Goal: Check status: Check status

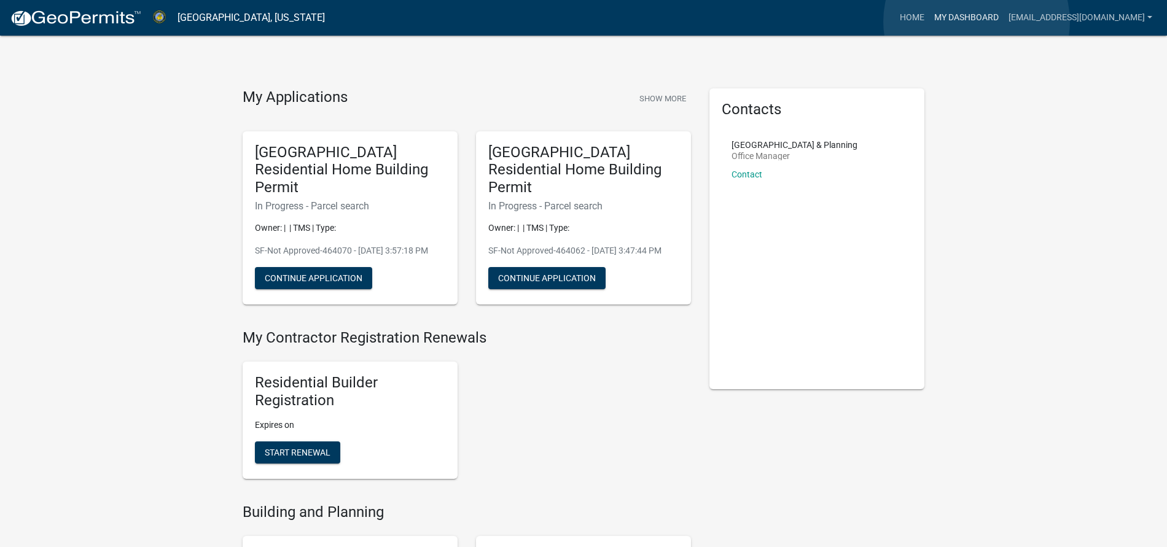
click at [976, 21] on link "My Dashboard" at bounding box center [966, 17] width 74 height 23
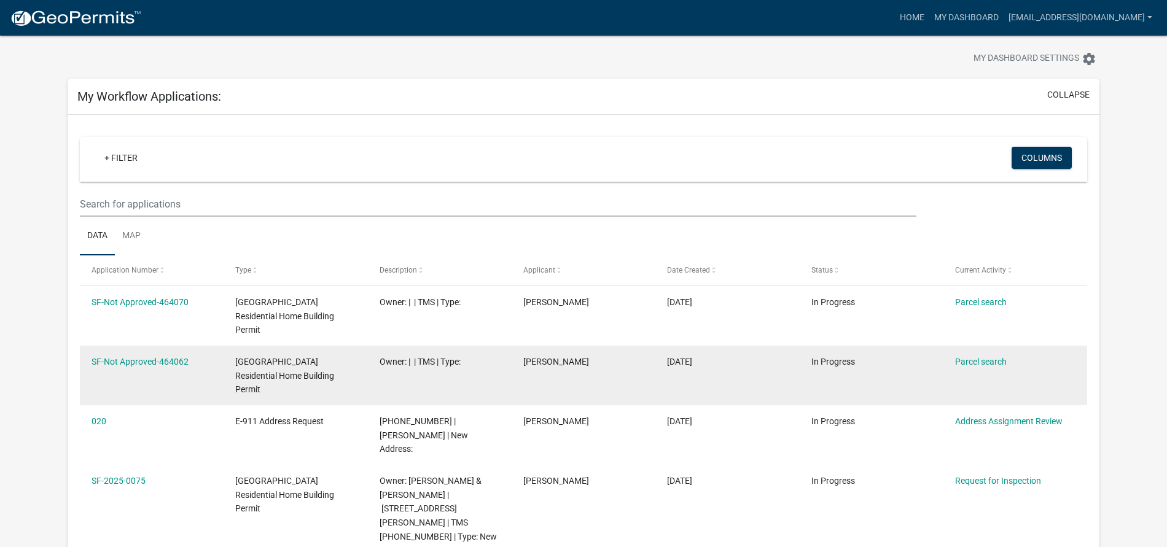
scroll to position [19, 0]
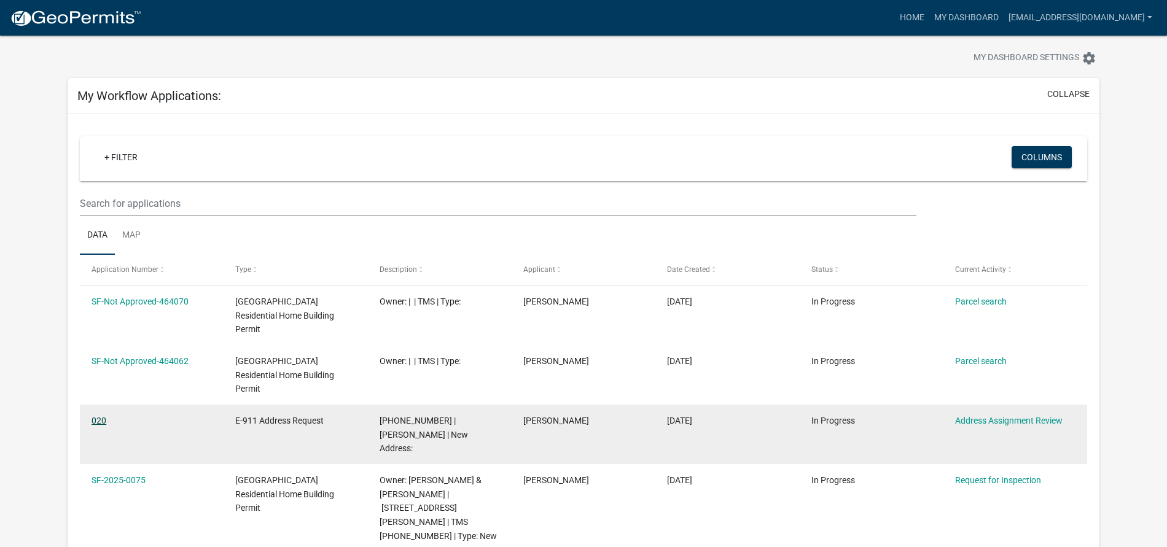
click at [104, 416] on link "020" at bounding box center [98, 421] width 15 height 10
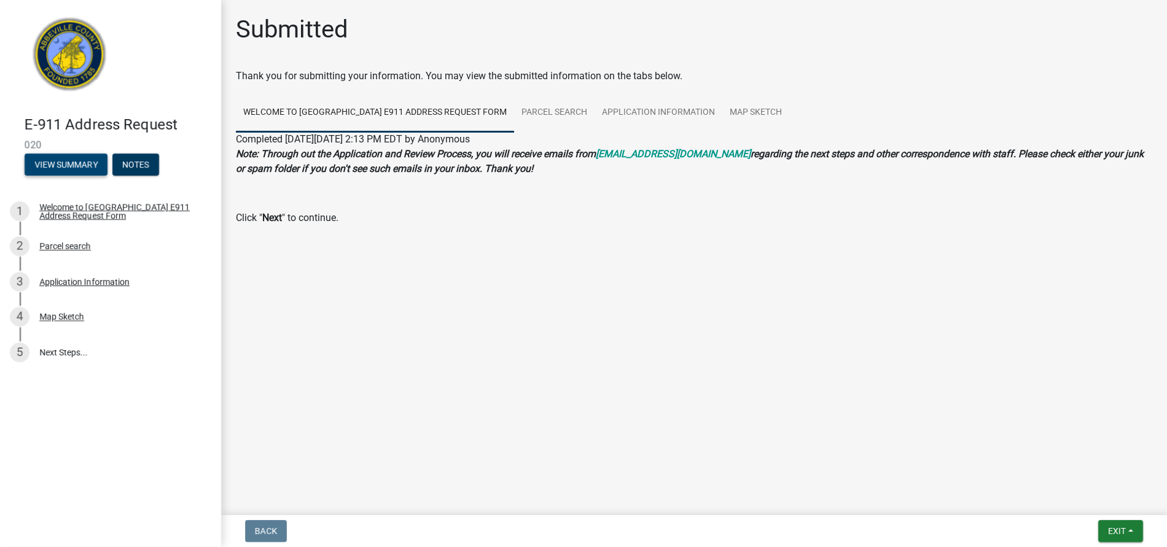
click at [87, 171] on button "View Summary" at bounding box center [66, 164] width 83 height 22
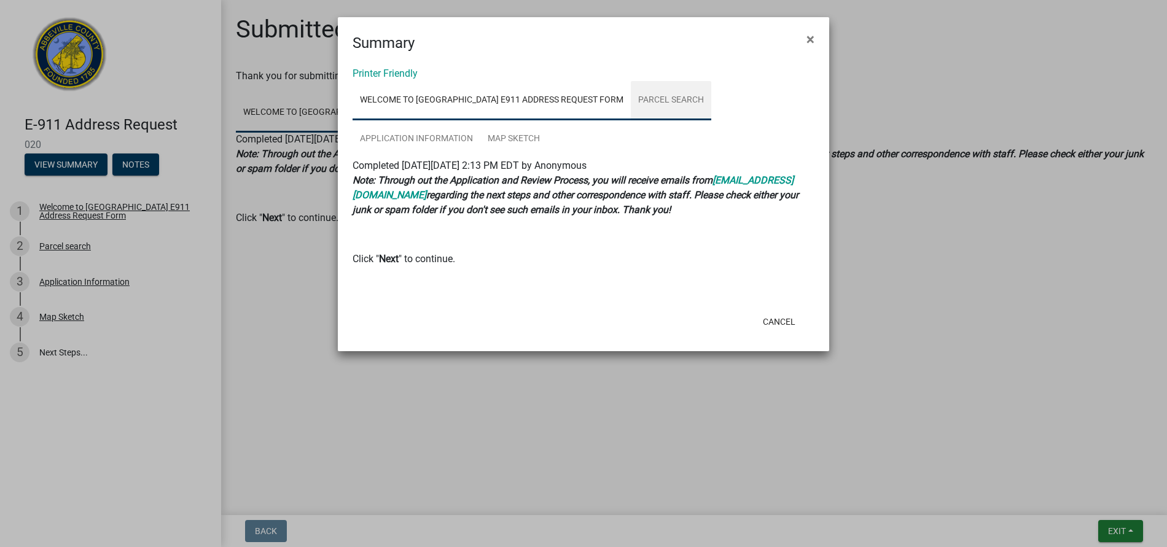
click at [674, 107] on link "Parcel search" at bounding box center [671, 100] width 80 height 39
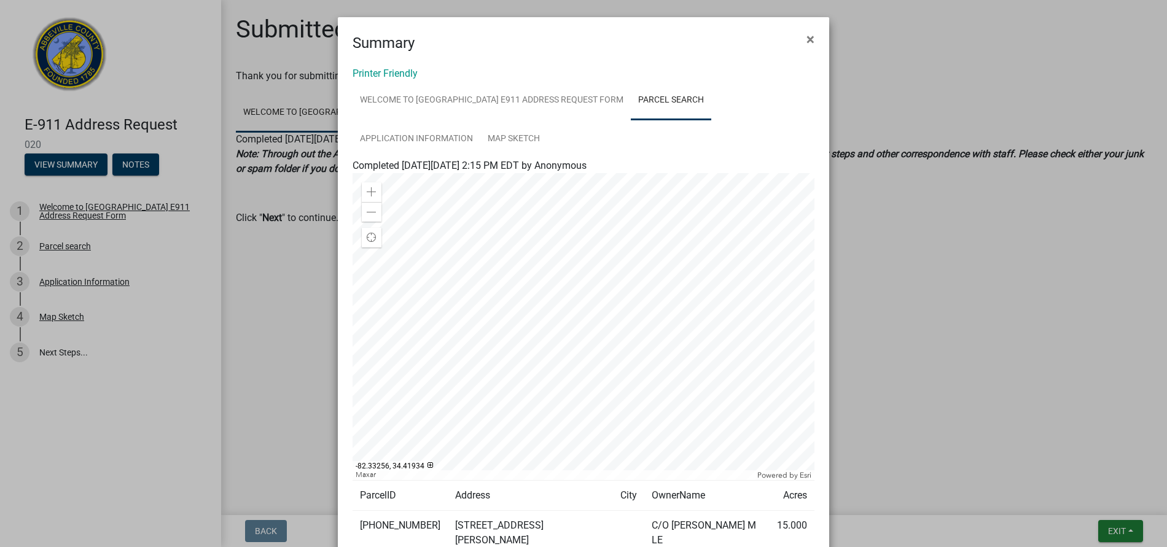
click at [658, 246] on div at bounding box center [583, 326] width 462 height 307
click at [664, 241] on div at bounding box center [583, 326] width 462 height 307
click at [815, 32] on button "×" at bounding box center [810, 39] width 28 height 34
